Goal: Task Accomplishment & Management: Manage account settings

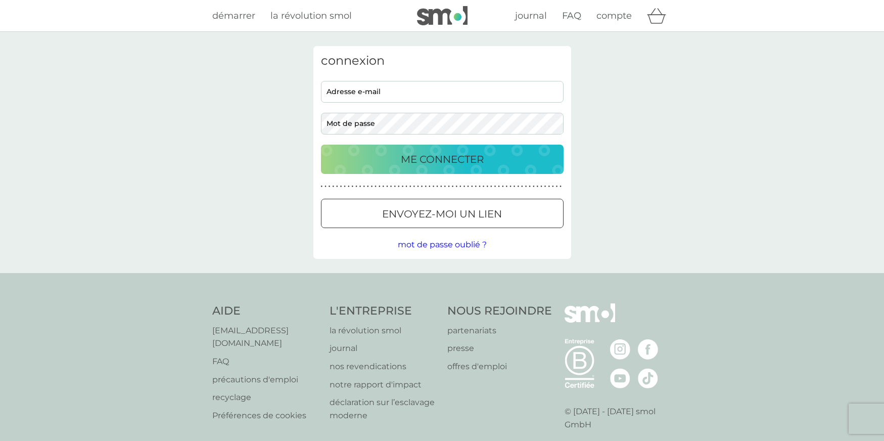
click at [412, 99] on input "adresse e-mail" at bounding box center [442, 92] width 243 height 22
type input "devisree+frlivetest12@smolproducts.com"
click at [485, 160] on div "ME CONNECTER" at bounding box center [442, 159] width 222 height 16
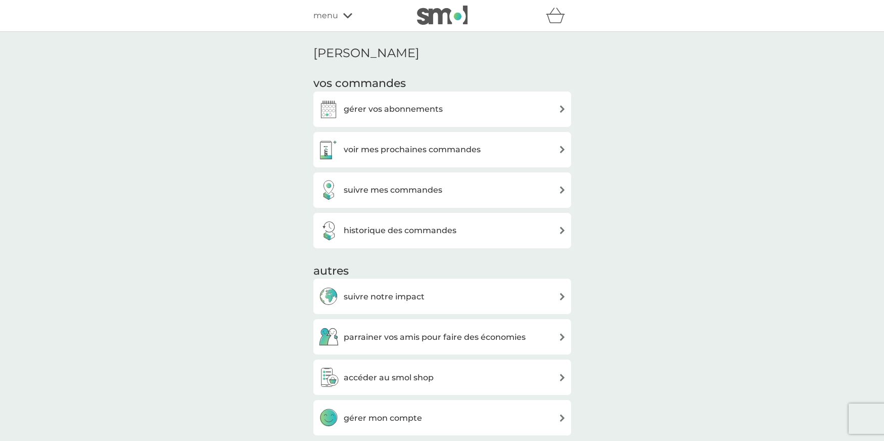
click at [333, 15] on span "menu" at bounding box center [325, 15] width 25 height 13
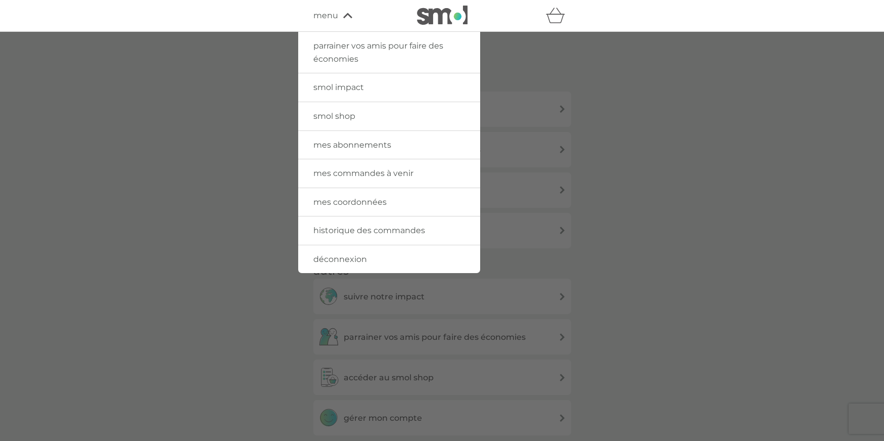
click at [679, 187] on div at bounding box center [442, 252] width 884 height 441
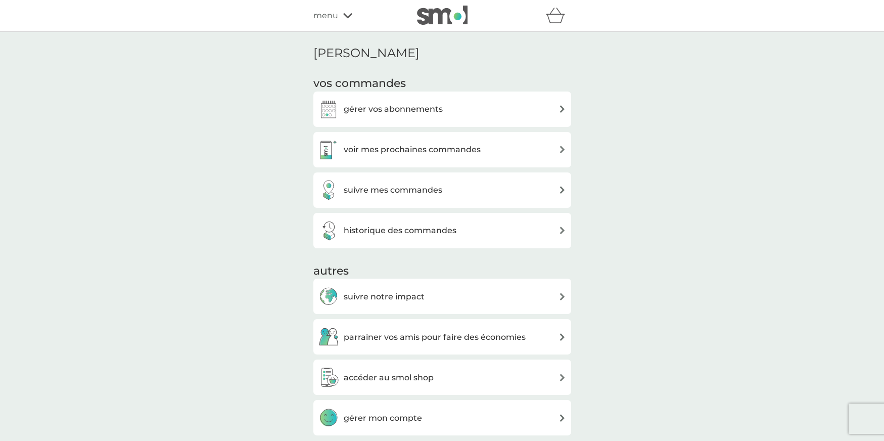
click at [344, 17] on icon at bounding box center [347, 16] width 9 height 6
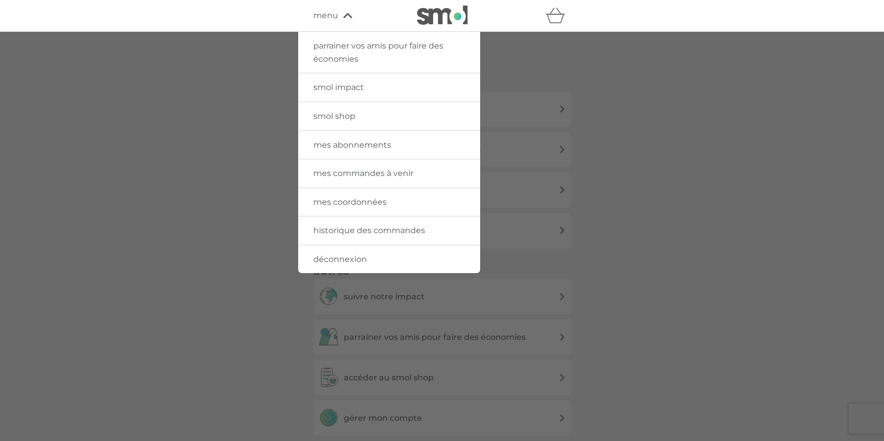
click at [345, 114] on span "smol shop" at bounding box center [334, 116] width 42 height 10
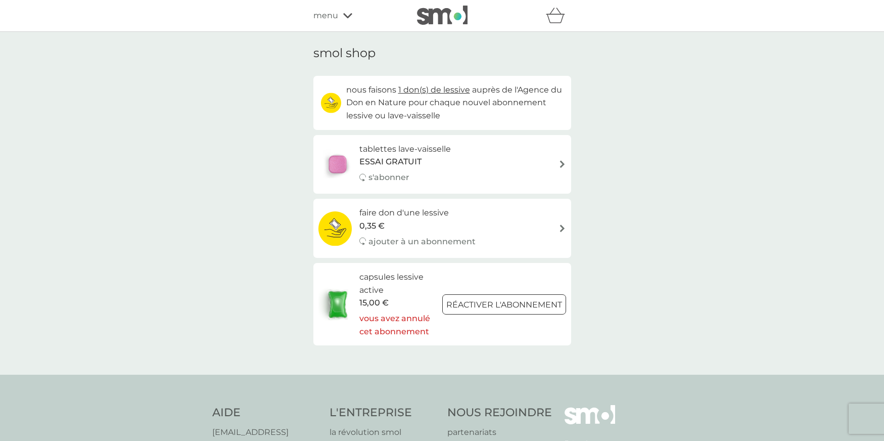
click at [327, 15] on span "menu" at bounding box center [325, 15] width 25 height 13
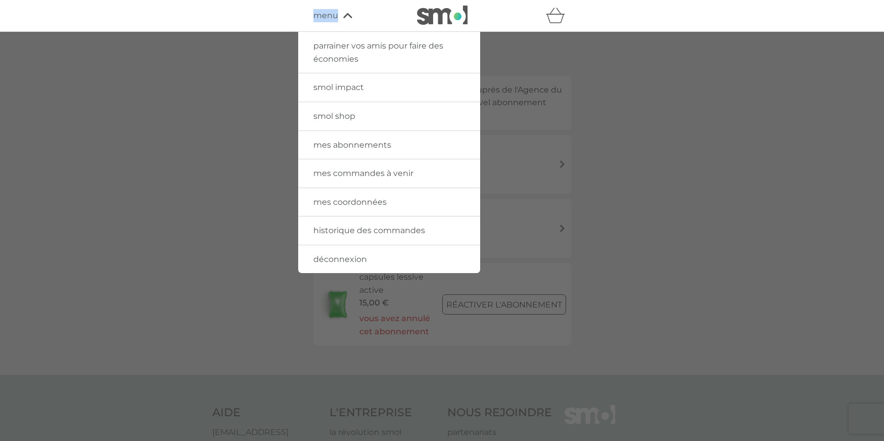
click at [327, 15] on span "menu" at bounding box center [325, 15] width 25 height 13
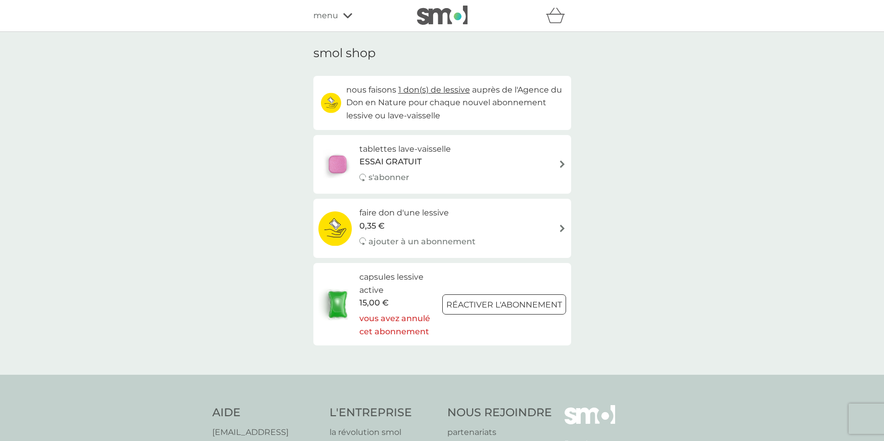
click at [325, 17] on span "menu" at bounding box center [325, 15] width 25 height 13
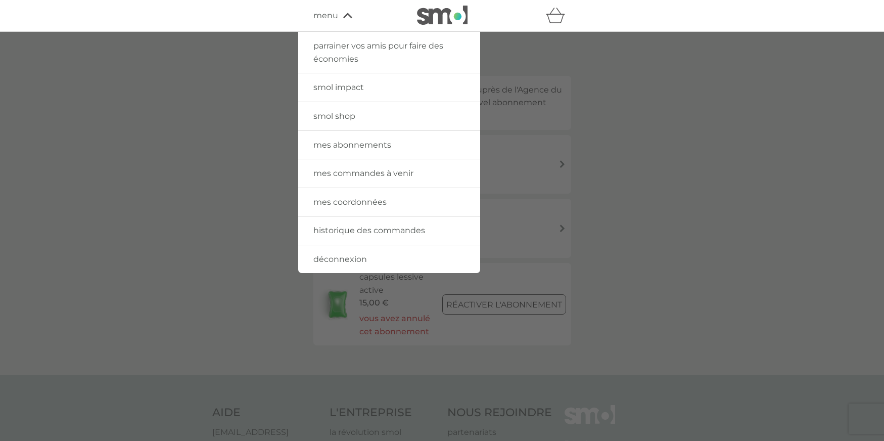
click at [329, 255] on span "déconnexion" at bounding box center [340, 259] width 54 height 10
